Goal: Task Accomplishment & Management: Use online tool/utility

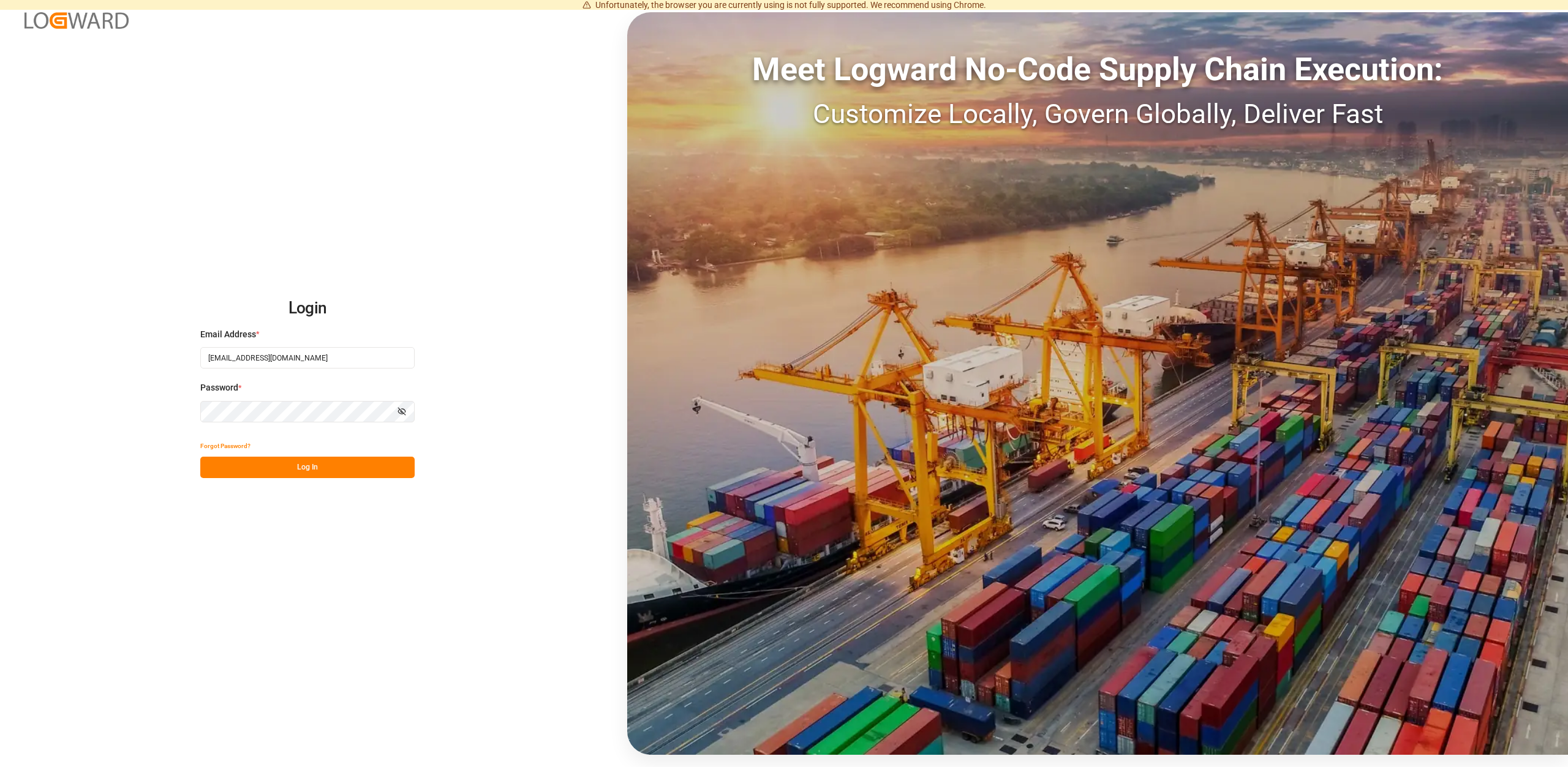
click at [300, 468] on button "Log In" at bounding box center [307, 468] width 215 height 22
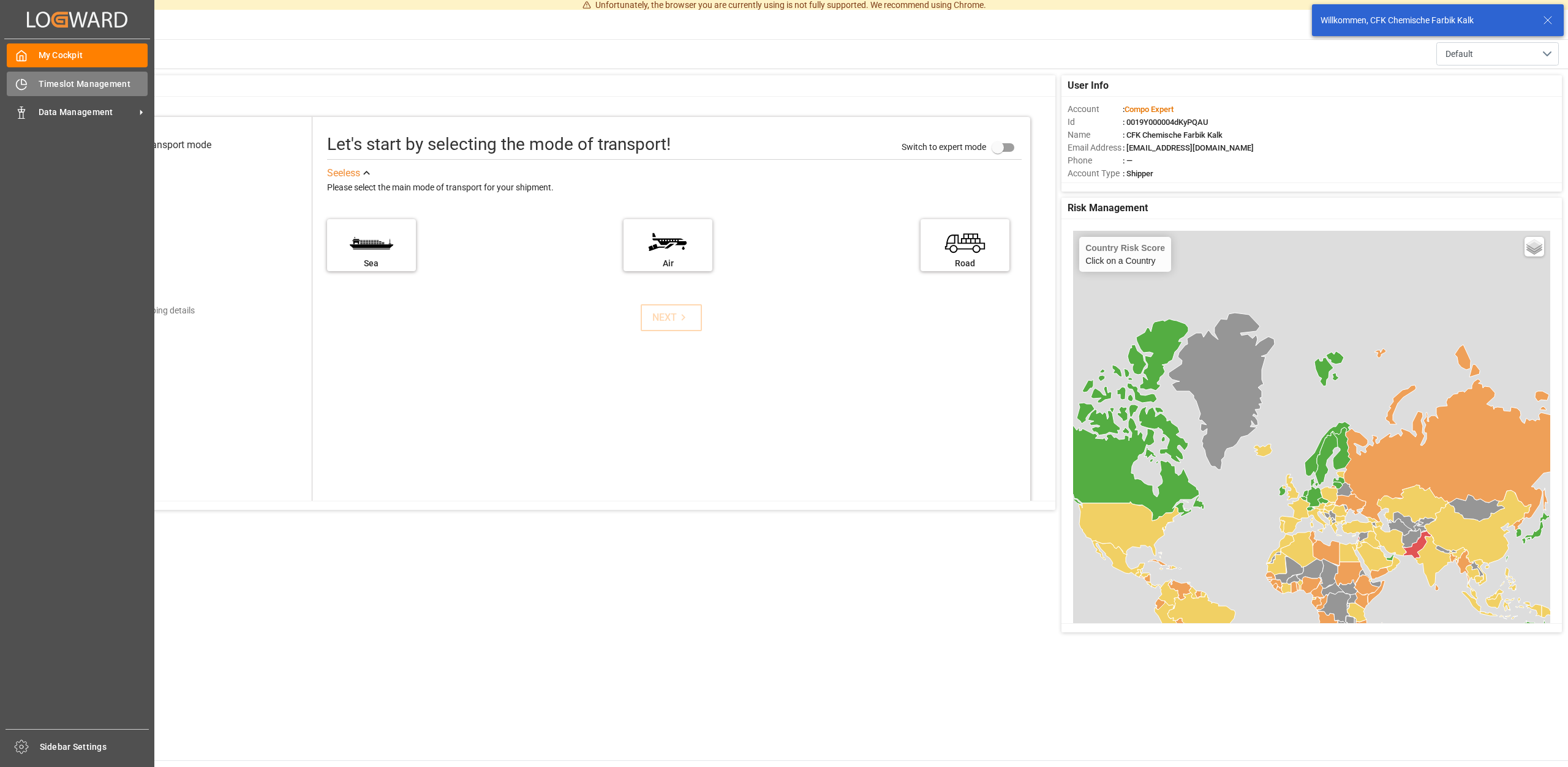
click at [91, 85] on span "Timeslot Management" at bounding box center [94, 84] width 109 height 13
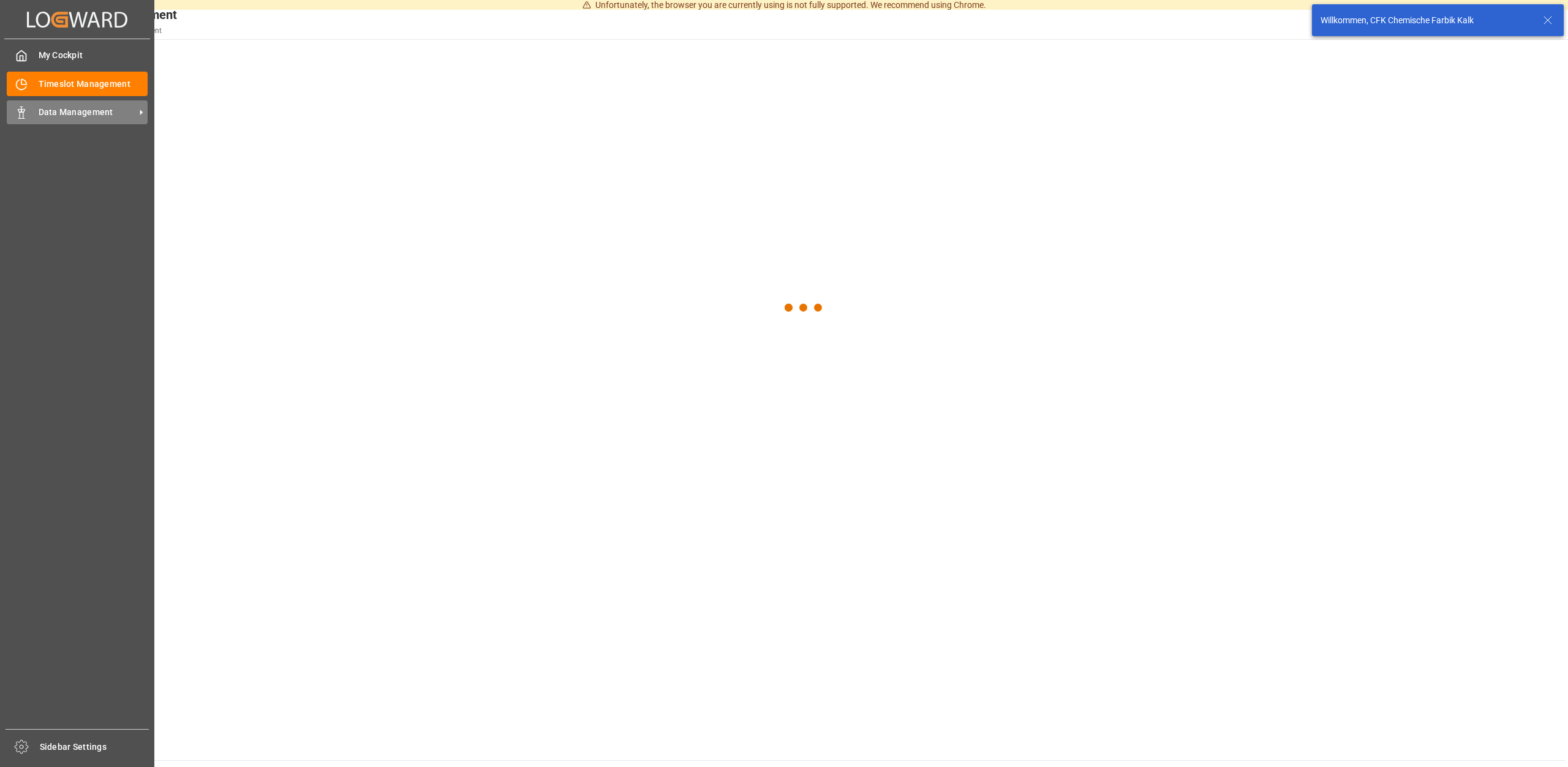
click at [71, 108] on span "Data Management" at bounding box center [87, 113] width 97 height 13
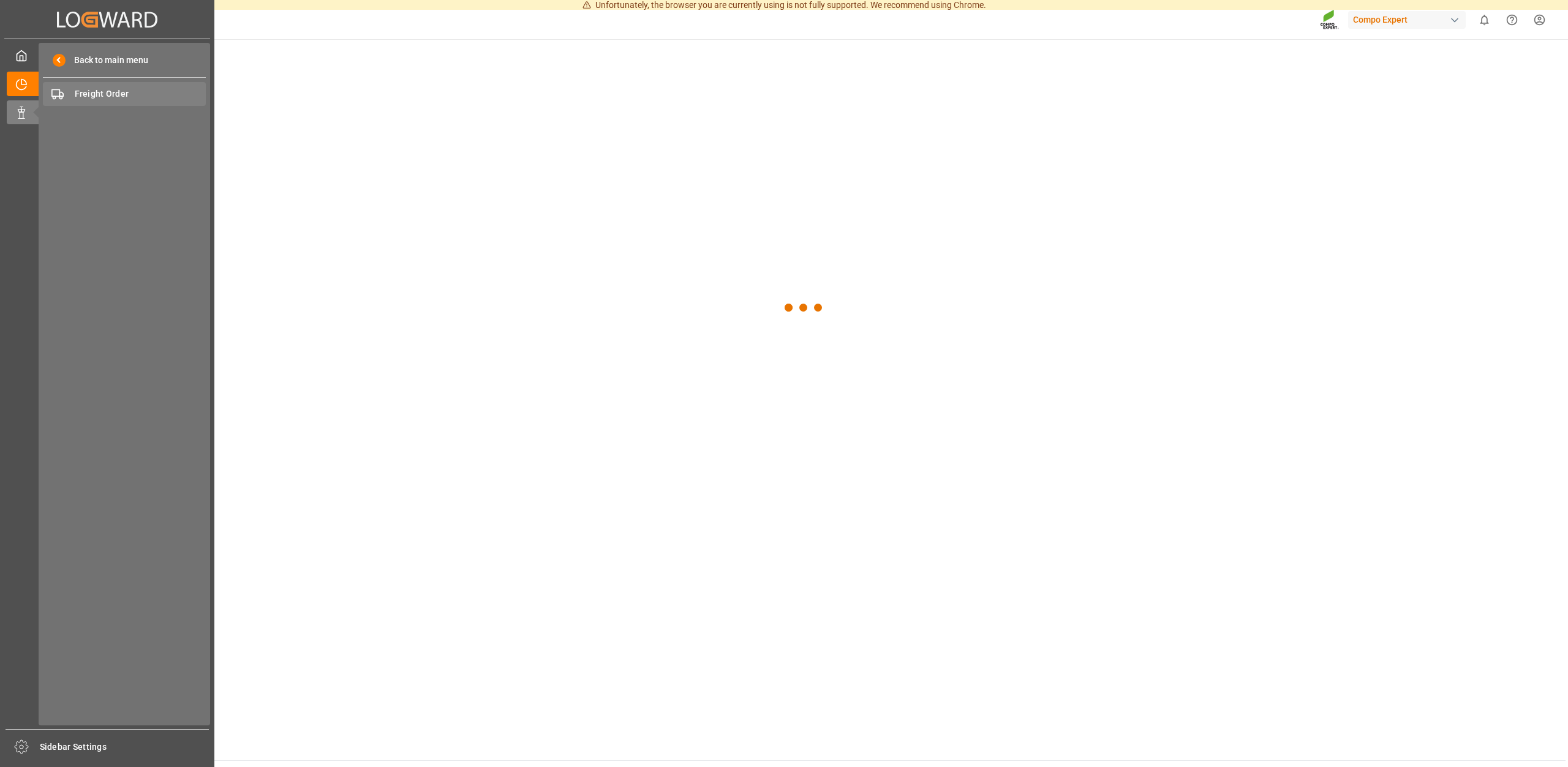
click at [99, 85] on div "Freight Order Freight Order" at bounding box center [124, 94] width 163 height 24
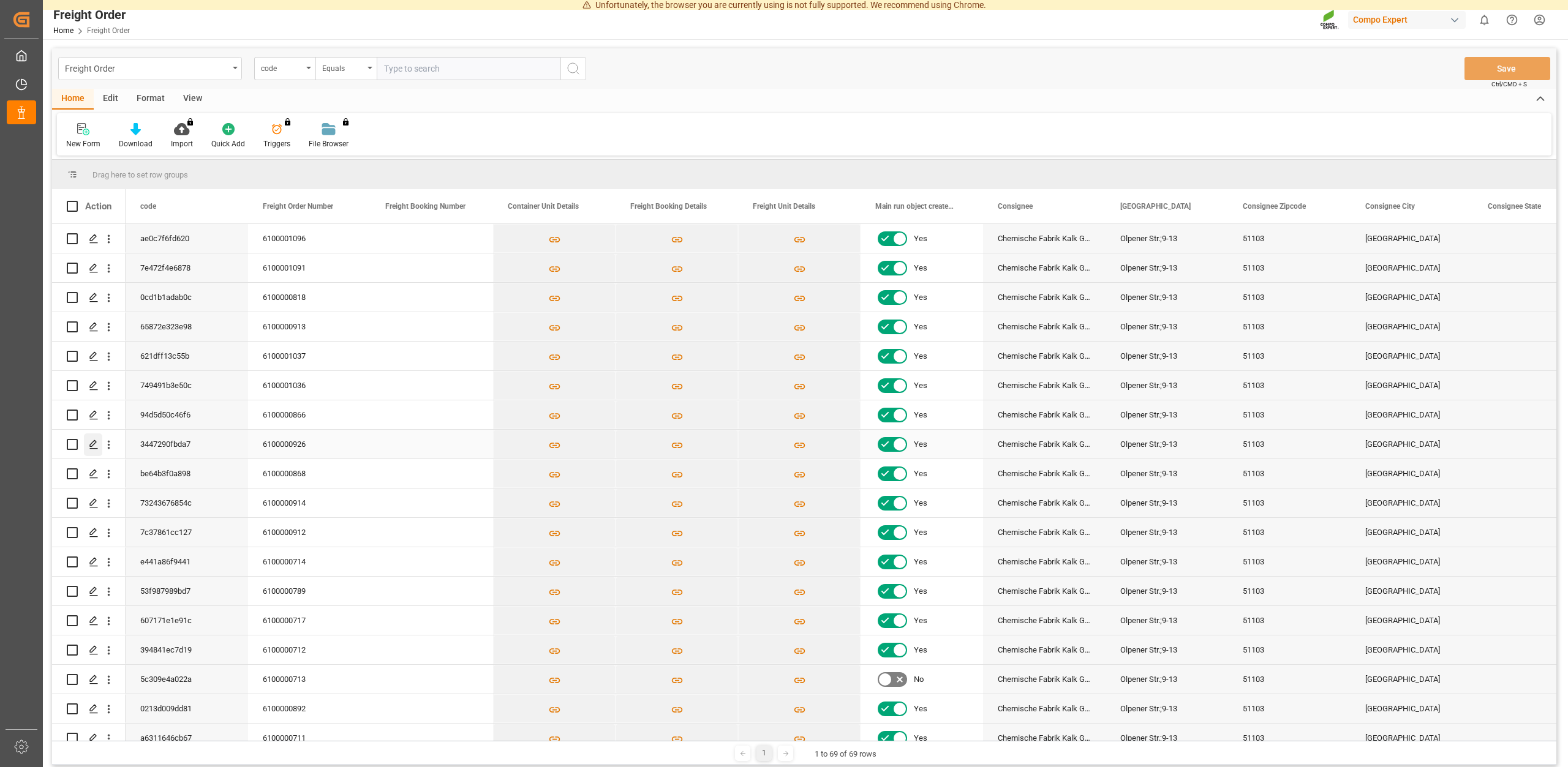
click at [95, 444] on icon "Press SPACE to select this row." at bounding box center [94, 445] width 10 height 10
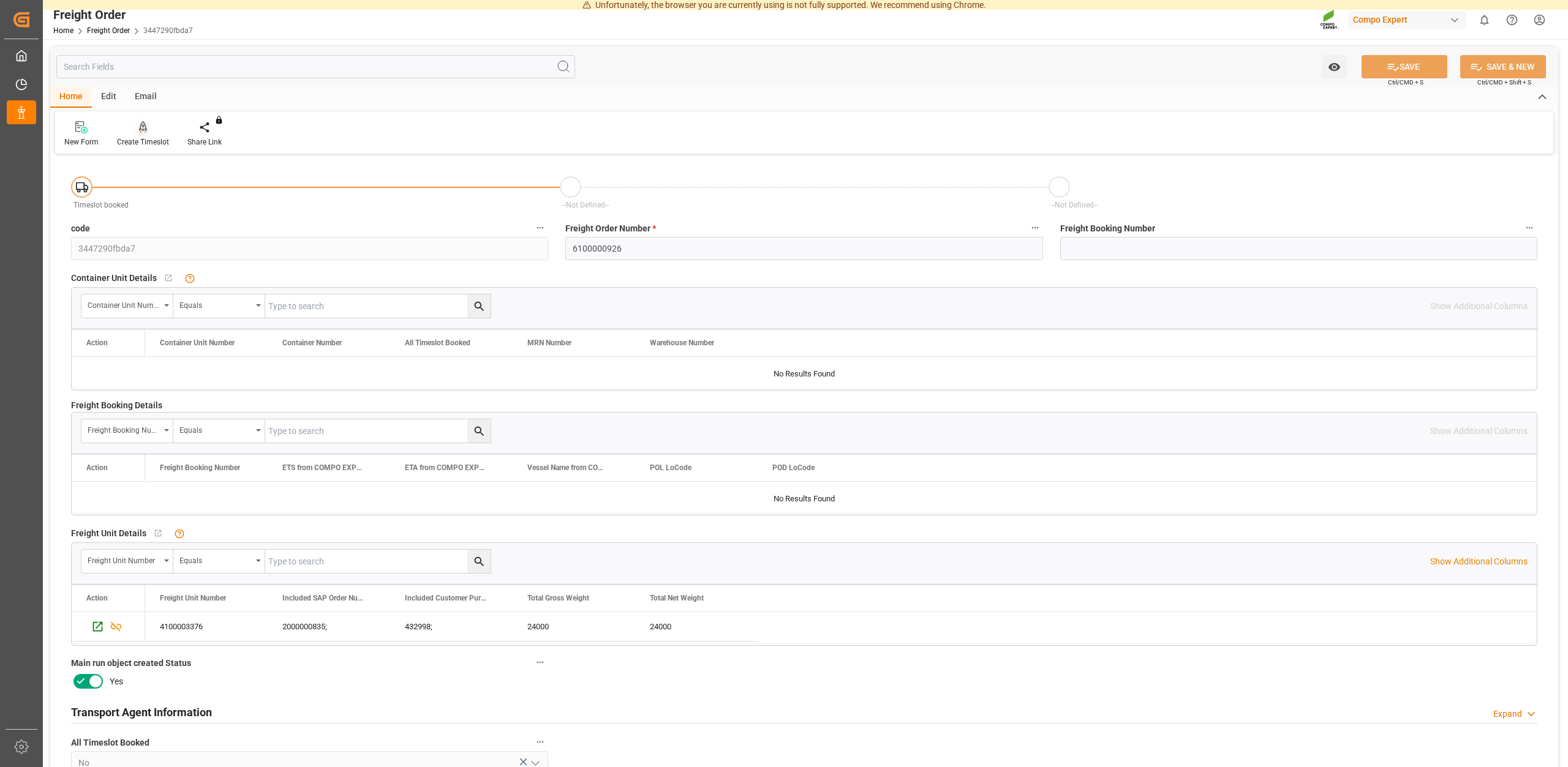
click at [147, 141] on div "Create Timeslot" at bounding box center [142, 142] width 52 height 11
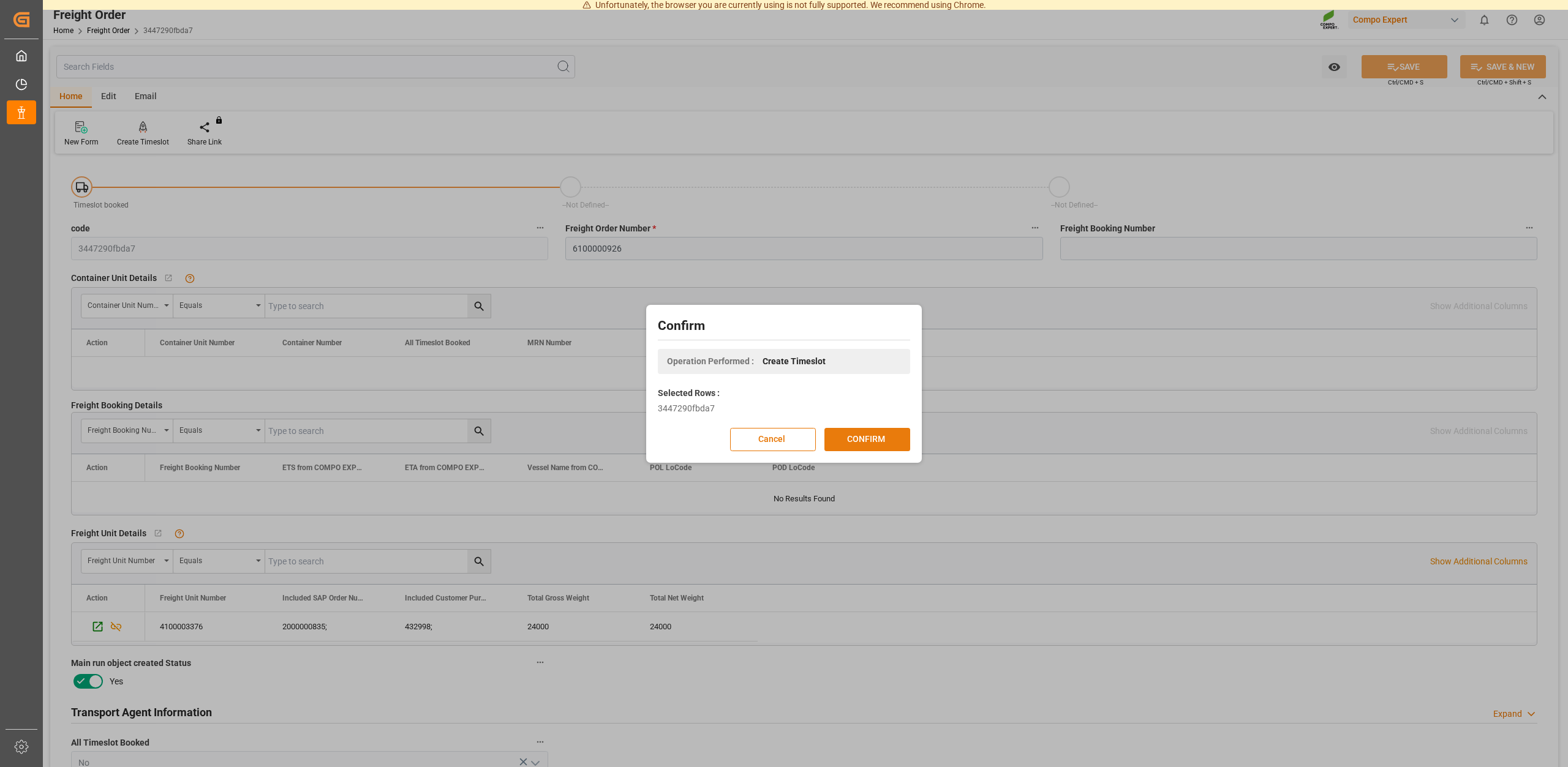
click at [863, 446] on button "CONFIRM" at bounding box center [867, 440] width 86 height 23
click at [889, 155] on div "Confirm Operation Performed : Create Timeslot Selected Rows : 3447290fbda7 Canc…" at bounding box center [784, 384] width 1568 height 767
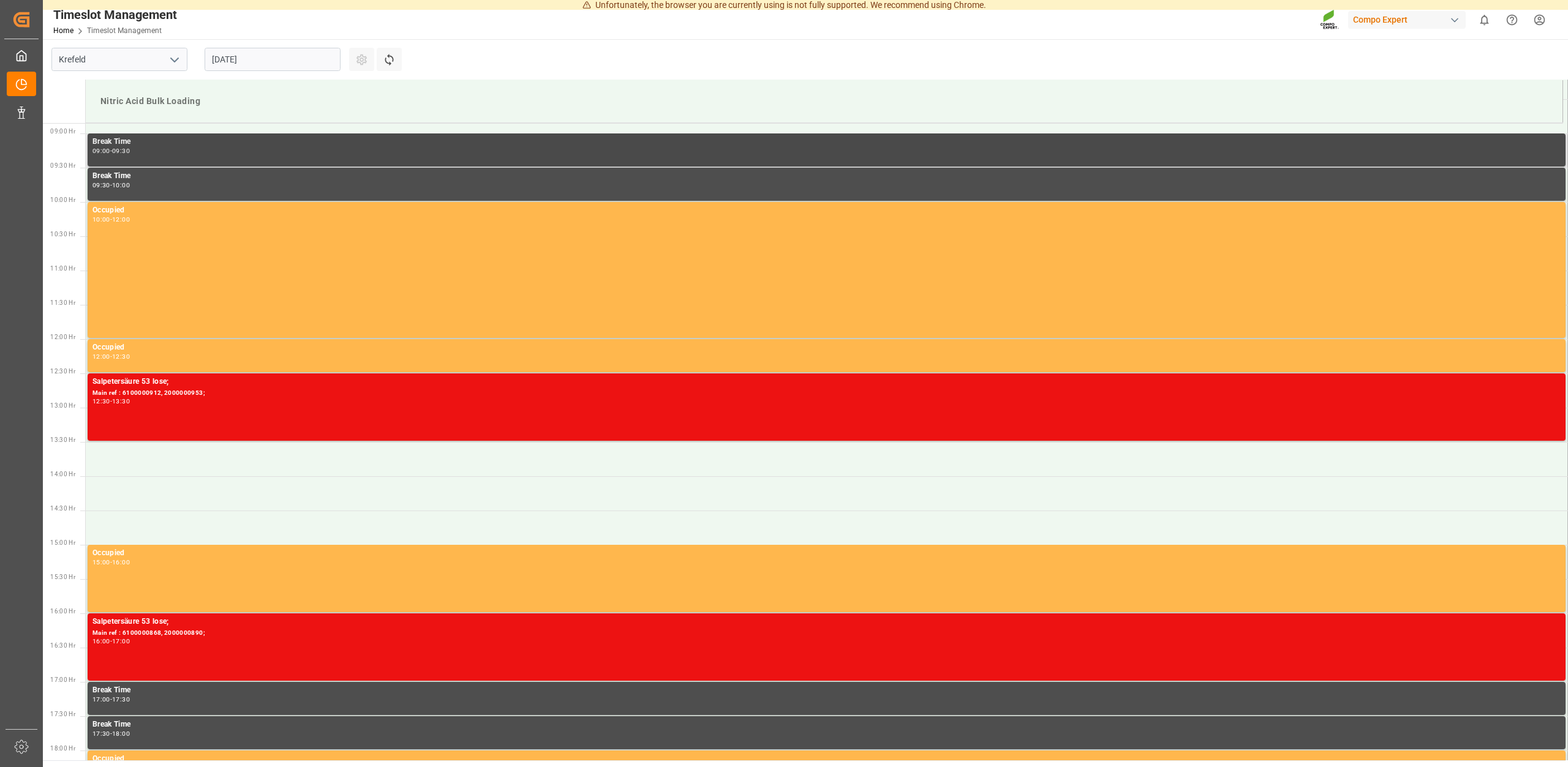
scroll to position [610, 0]
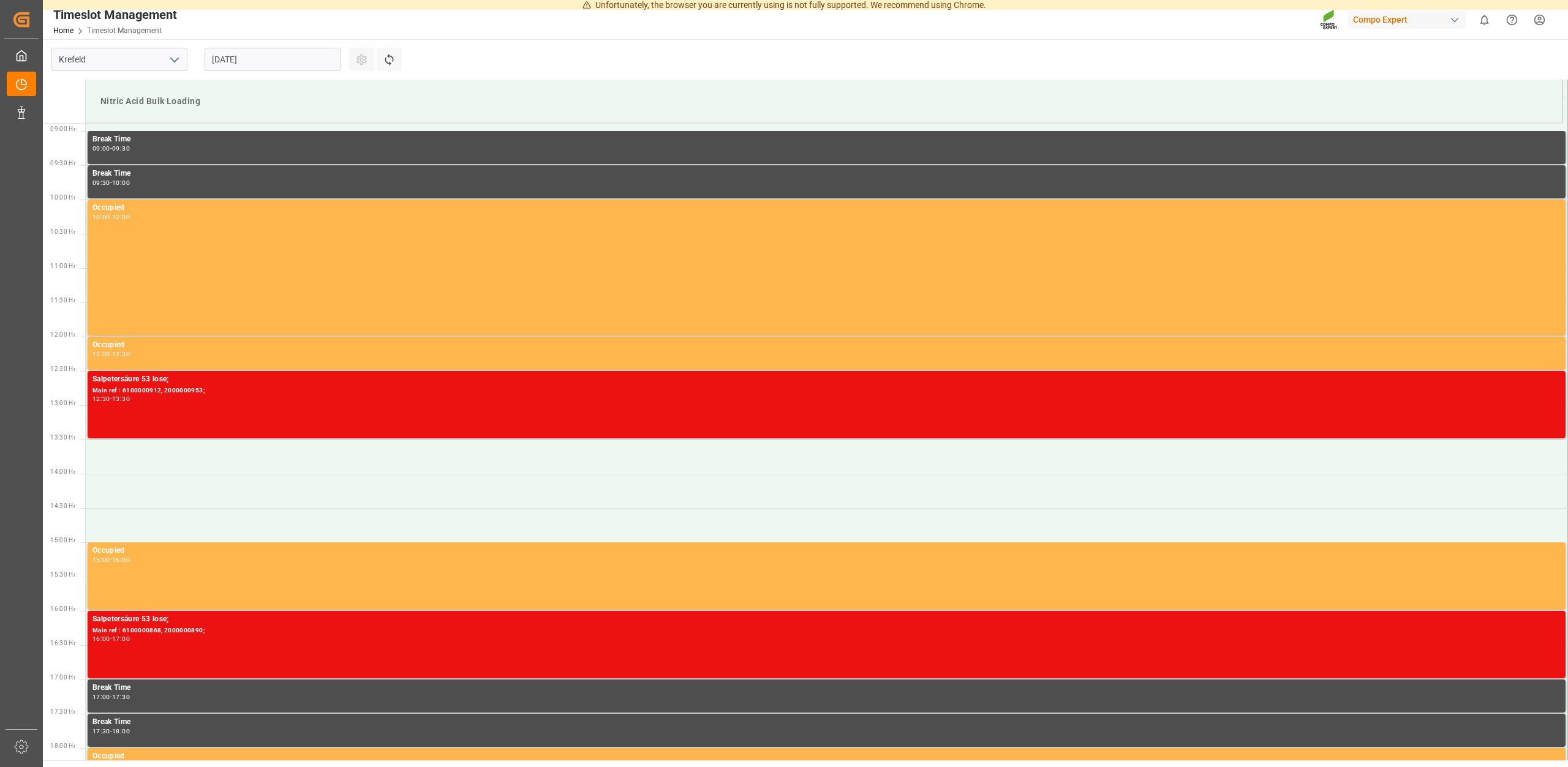
click at [282, 56] on input "[DATE]" at bounding box center [273, 60] width 136 height 23
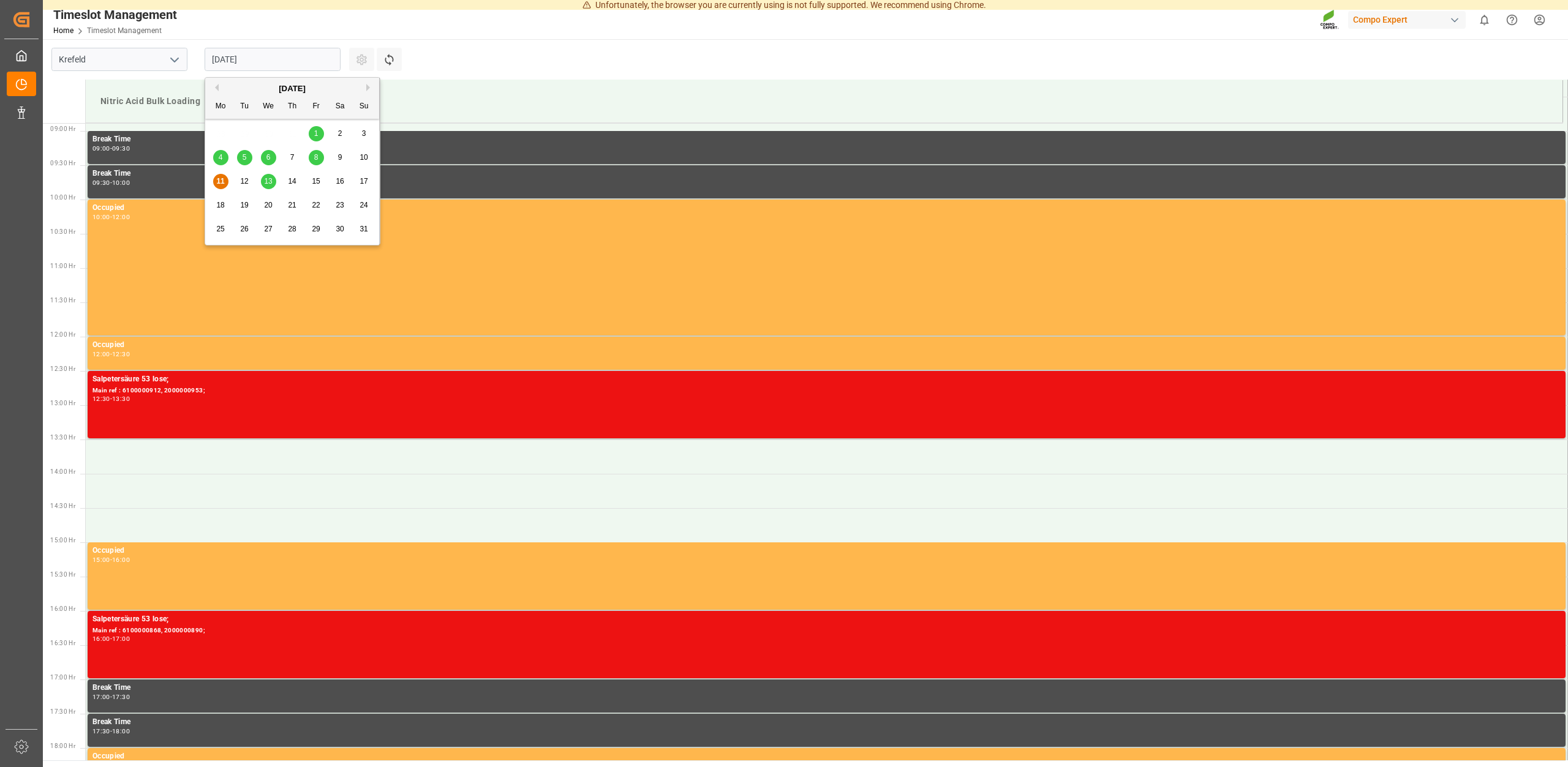
click at [244, 174] on div "11 12 13 14 15 16 17" at bounding box center [292, 181] width 167 height 24
click at [245, 185] on span "12" at bounding box center [244, 181] width 8 height 8
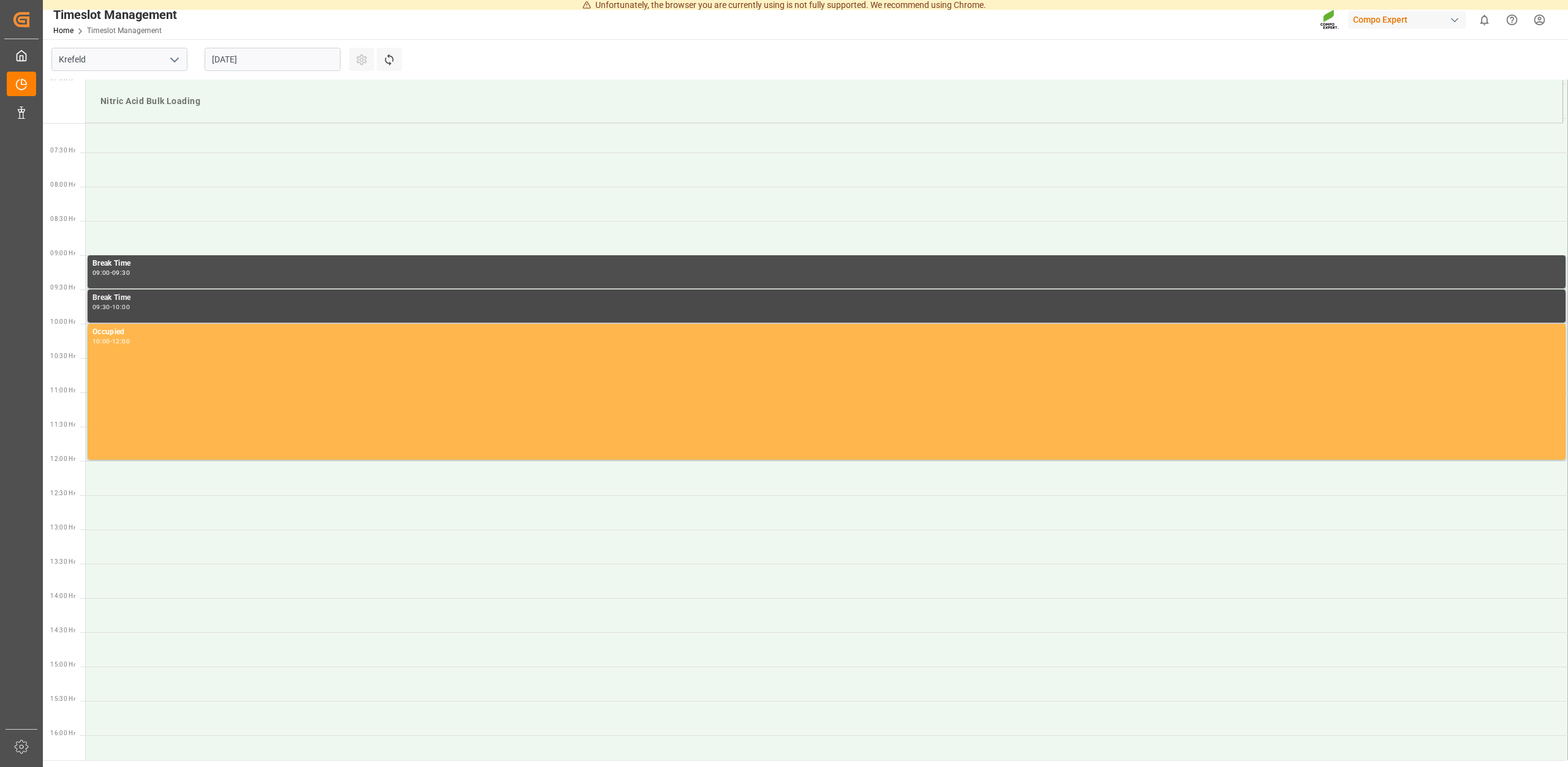
scroll to position [485, 0]
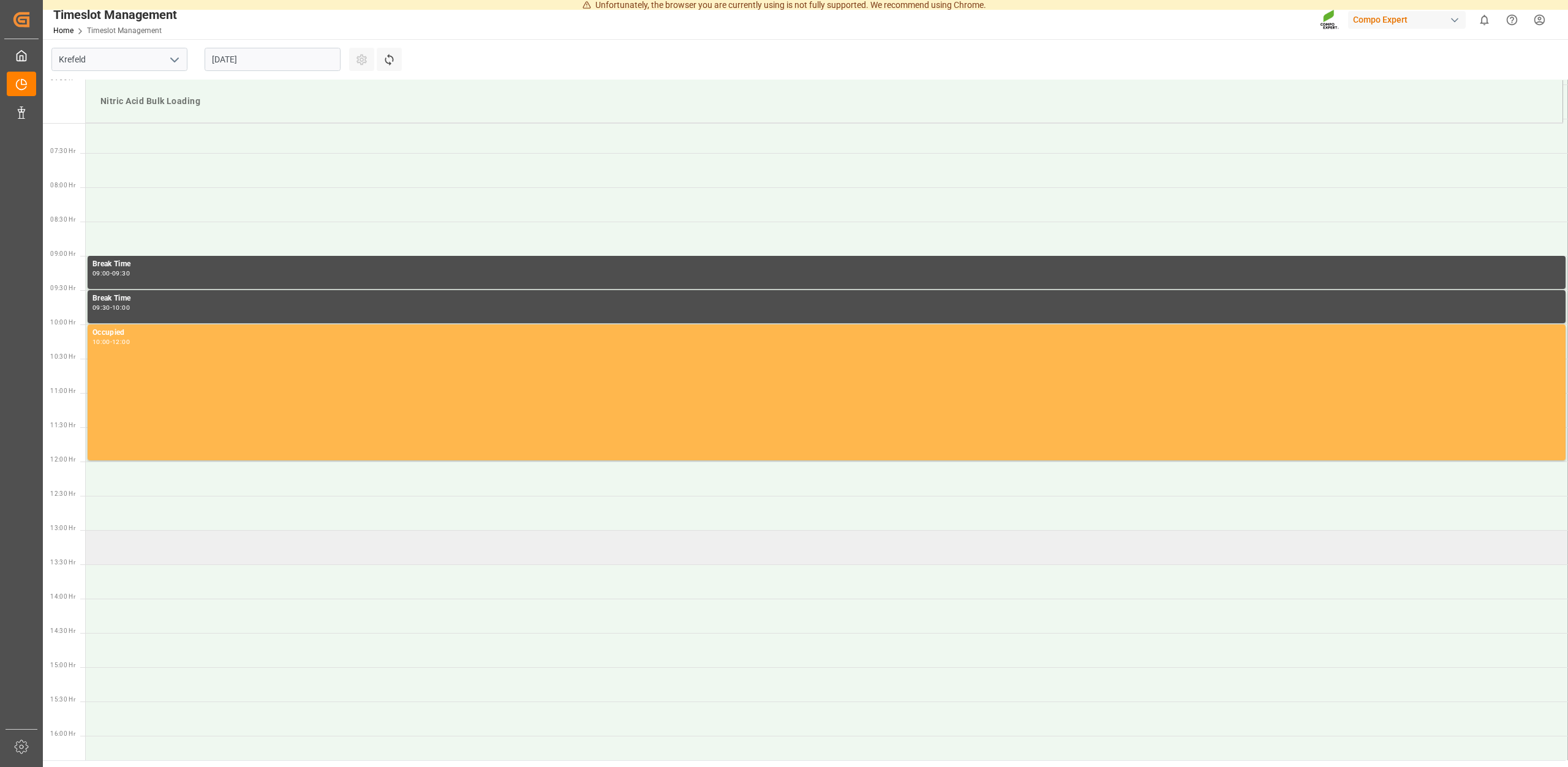
click at [140, 545] on td at bounding box center [827, 547] width 1482 height 34
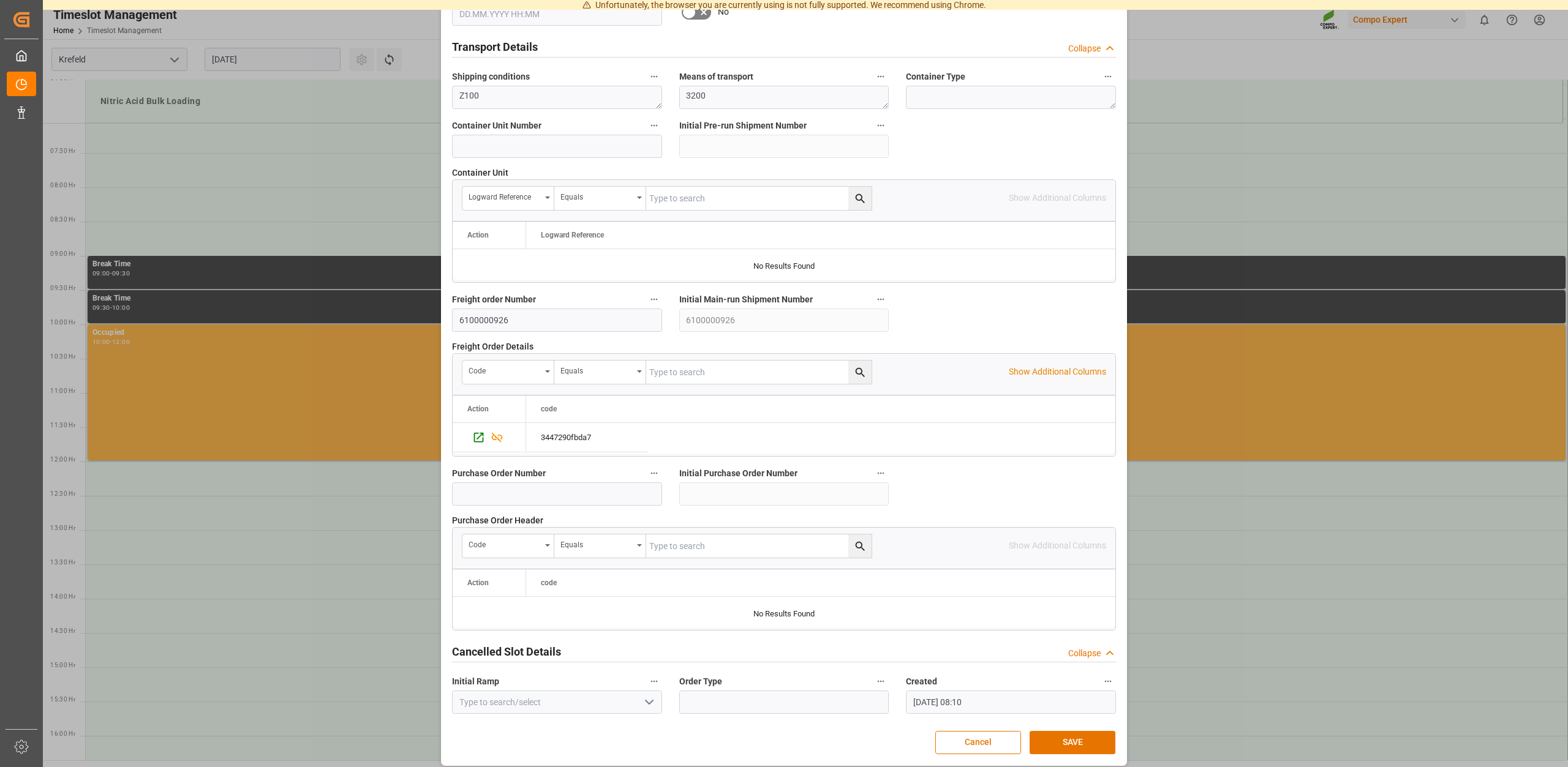
scroll to position [933, 0]
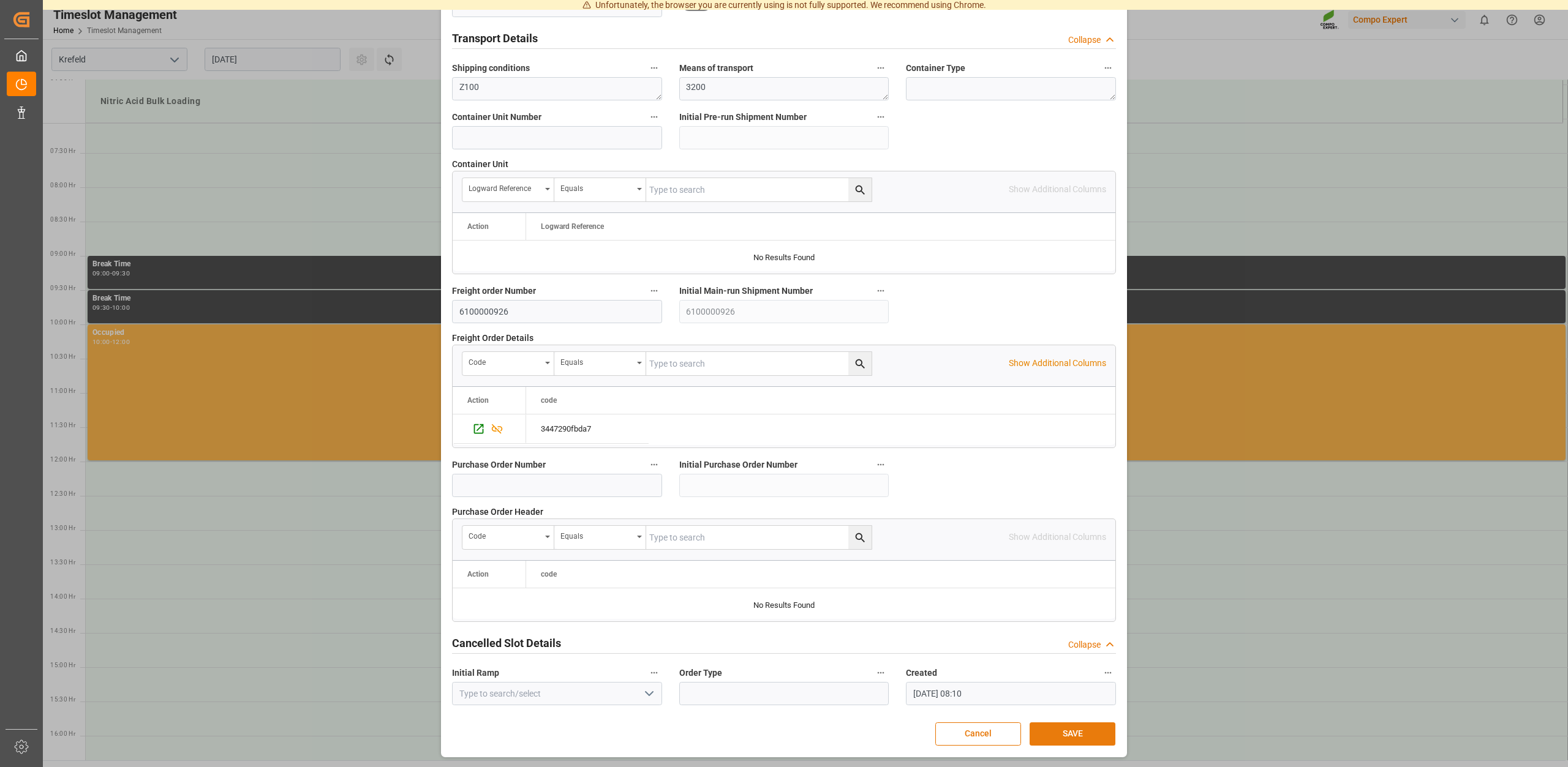
click at [1073, 734] on button "SAVE" at bounding box center [1073, 734] width 86 height 23
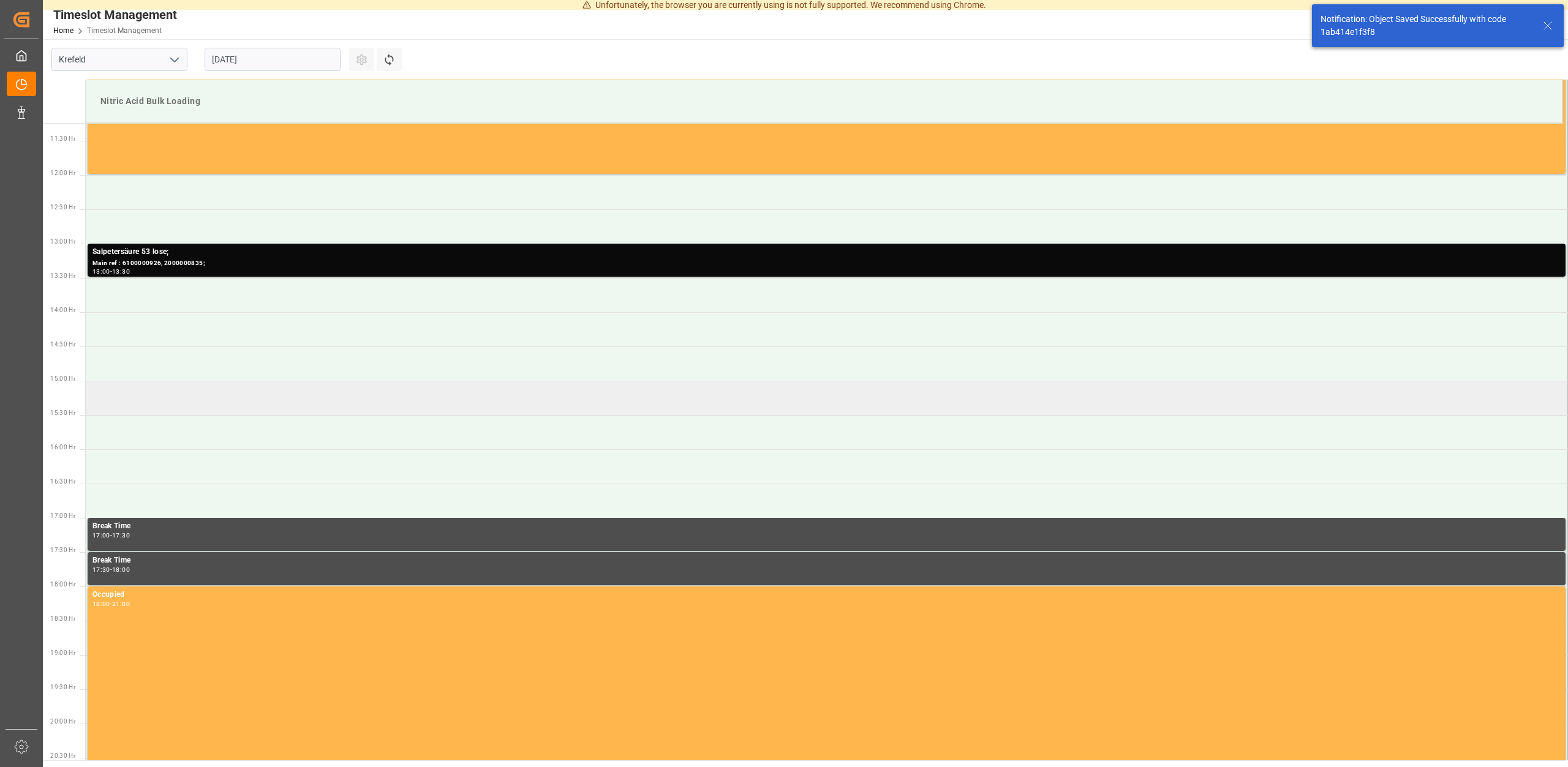
scroll to position [772, 0]
